Goal: Navigation & Orientation: Find specific page/section

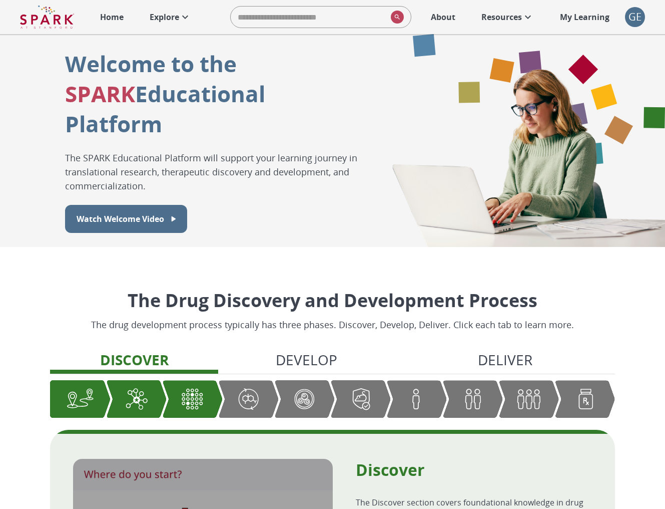
click at [633, 15] on div "GE" at bounding box center [635, 17] width 20 height 20
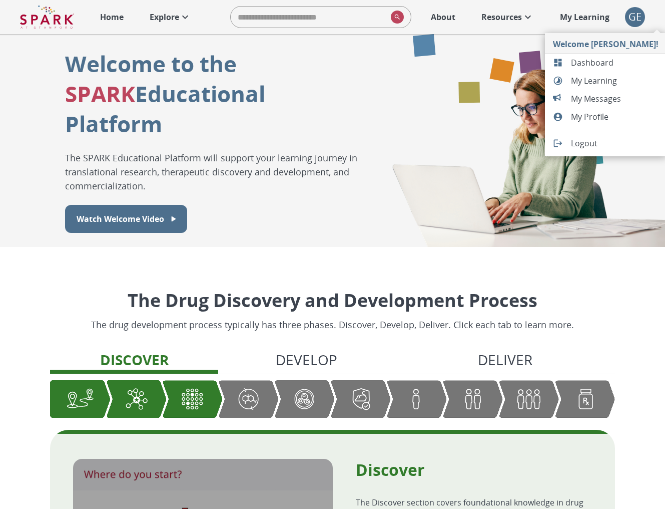
click at [587, 61] on span "Dashboard" at bounding box center [615, 63] width 88 height 12
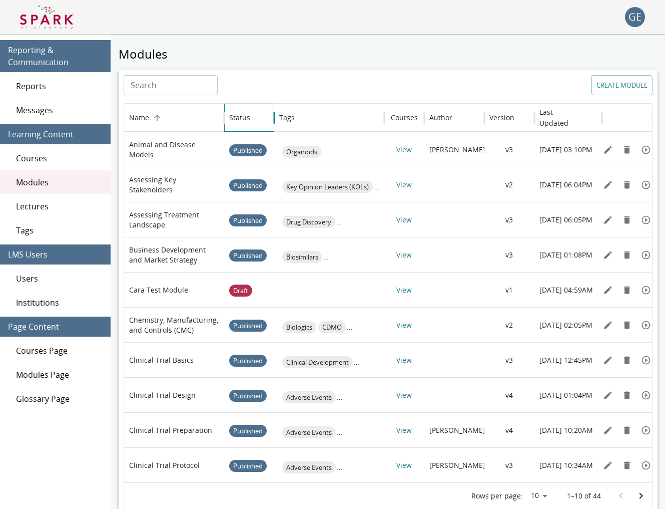
click at [238, 121] on div "Status" at bounding box center [239, 118] width 21 height 10
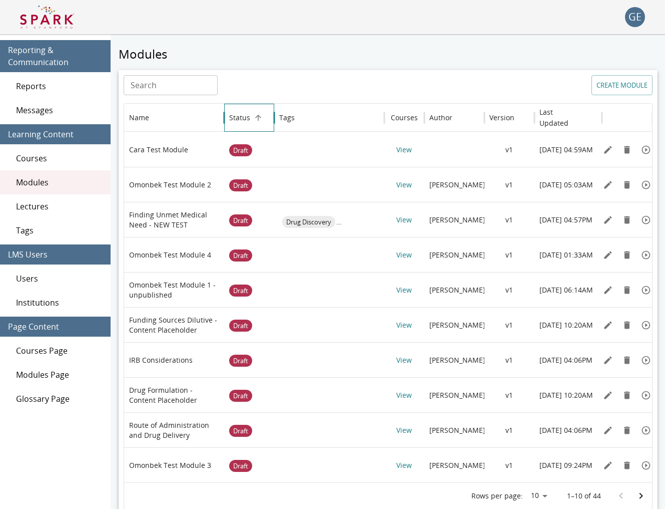
click at [238, 121] on div "Status" at bounding box center [239, 118] width 21 height 10
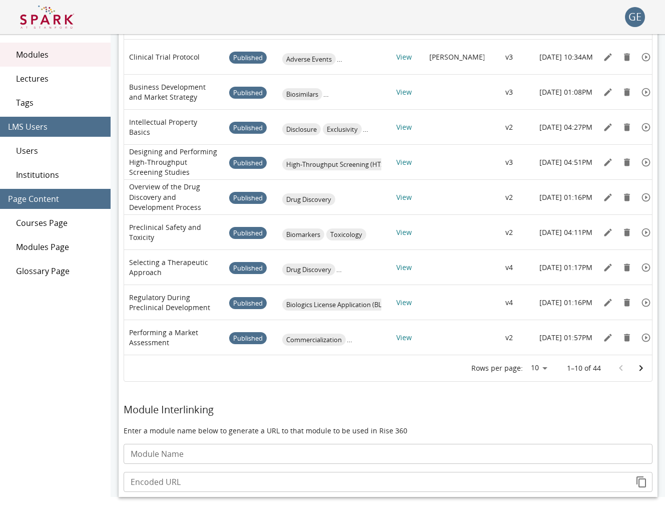
scroll to position [128, 0]
click at [641, 365] on icon "Go to next page" at bounding box center [641, 368] width 12 height 12
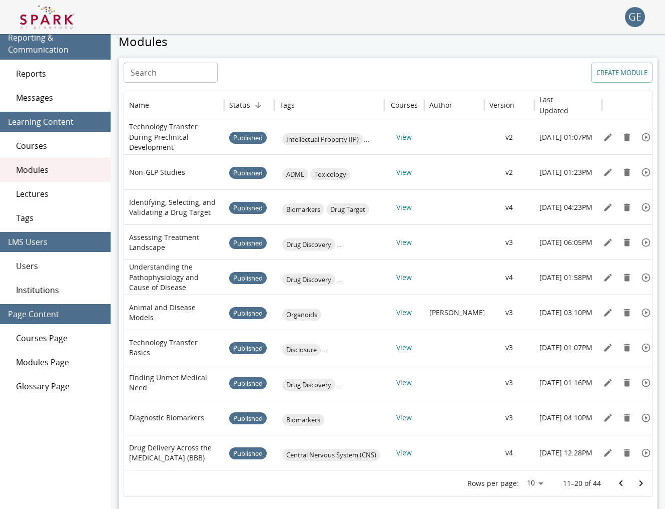
scroll to position [0, 0]
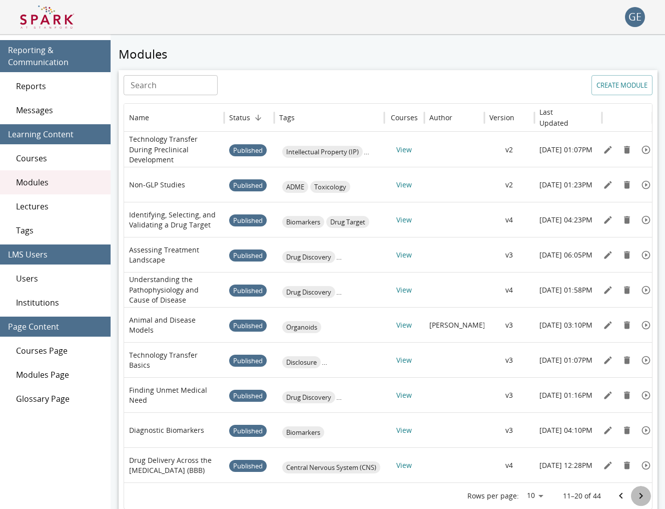
click at [641, 501] on icon "Go to next page" at bounding box center [641, 496] width 12 height 12
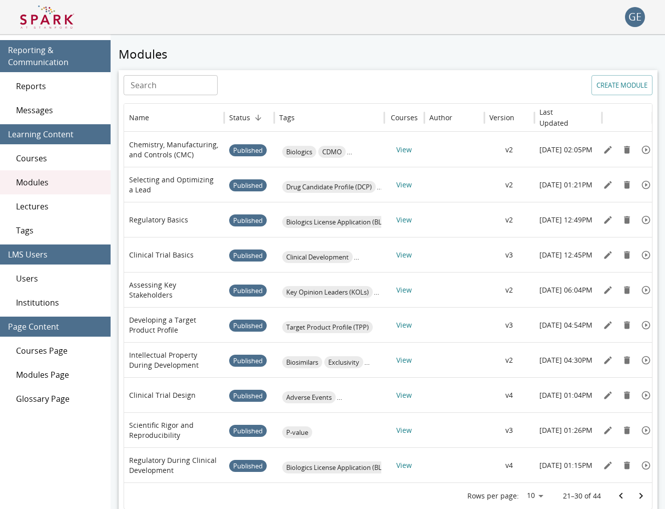
scroll to position [1, 0]
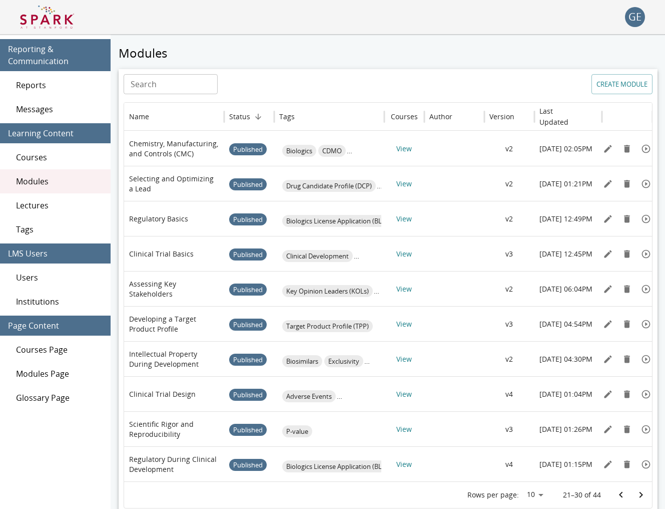
click at [56, 13] on img at bounding box center [47, 17] width 54 height 24
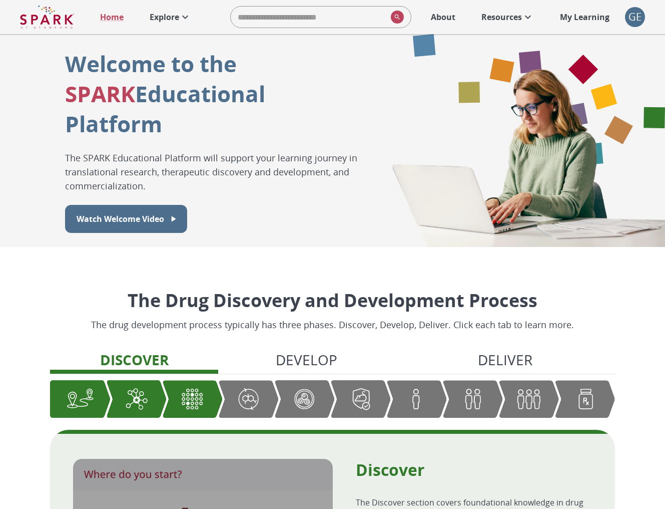
click at [184, 14] on icon at bounding box center [185, 17] width 12 height 12
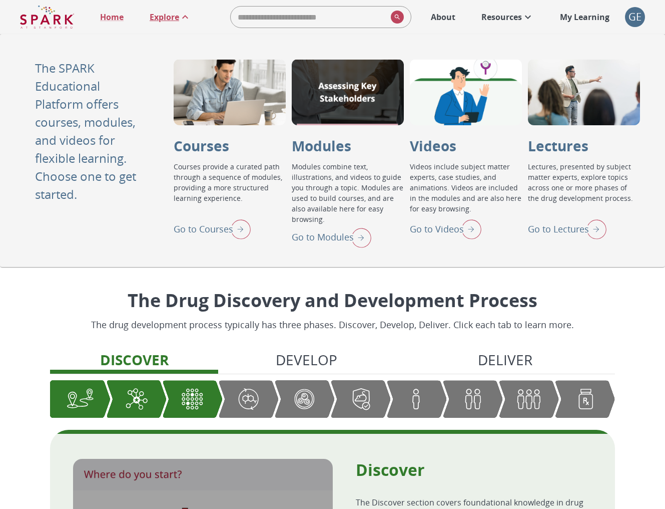
click at [312, 236] on p "Go to Modules" at bounding box center [323, 237] width 62 height 14
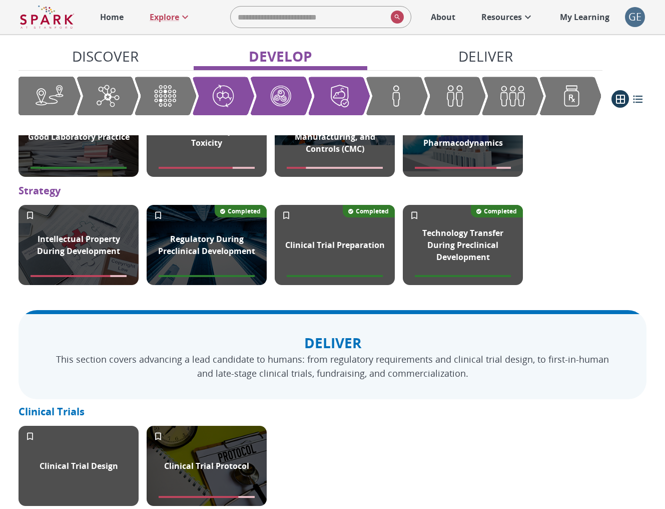
scroll to position [1122, 0]
